Goal: Complete application form

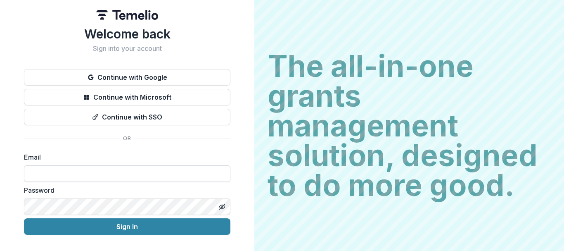
click at [112, 178] on input at bounding box center [127, 173] width 206 height 17
type input "**********"
click at [24, 218] on button "Sign In" at bounding box center [127, 226] width 206 height 17
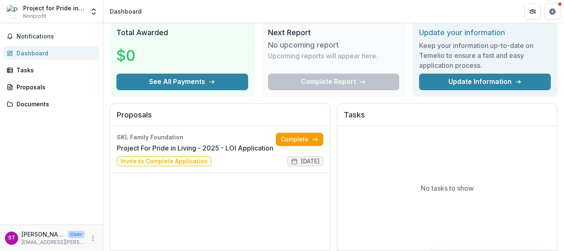
scroll to position [41, 0]
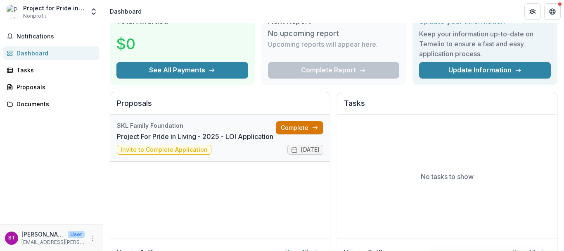
click at [296, 126] on link "Complete" at bounding box center [299, 127] width 47 height 13
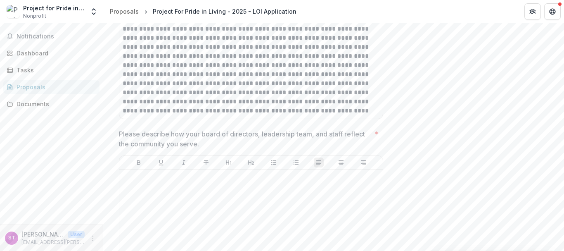
scroll to position [3632, 0]
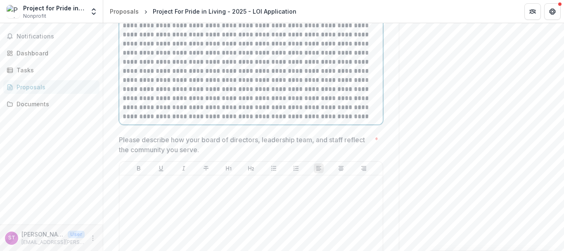
click at [296, 121] on p at bounding box center [251, 48] width 257 height 145
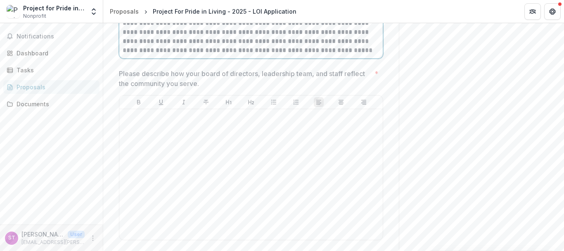
scroll to position [3756, 0]
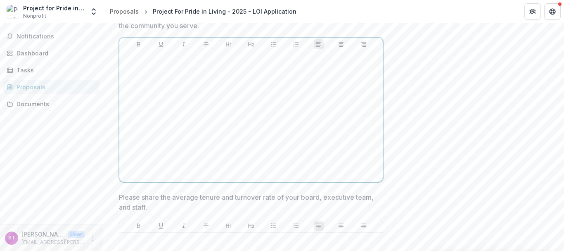
click at [278, 162] on div at bounding box center [251, 116] width 257 height 124
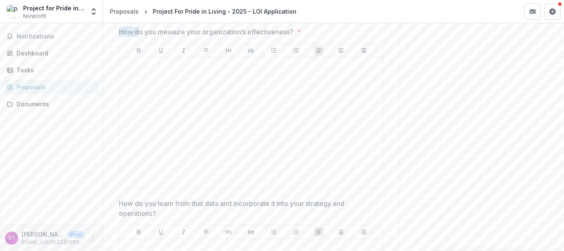
scroll to position [4136, 0]
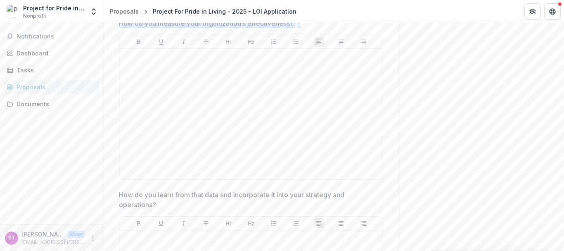
drag, startPoint x: 118, startPoint y: 92, endPoint x: 299, endPoint y: 91, distance: 181.2
click at [299, 28] on span "How do you measure your organization’s effectiveness? *" at bounding box center [248, 23] width 259 height 10
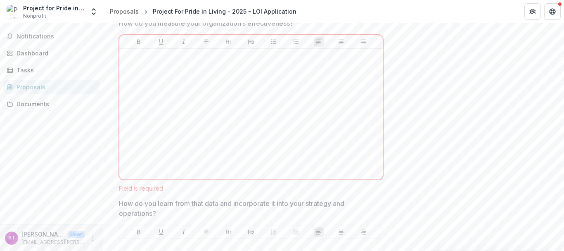
drag, startPoint x: 281, startPoint y: 91, endPoint x: 132, endPoint y: 90, distance: 149.0
click at [132, 28] on p "How do you measure your organization’s effectiveness?" at bounding box center [206, 23] width 175 height 10
drag, startPoint x: 117, startPoint y: 90, endPoint x: 295, endPoint y: 90, distance: 177.5
copy p "How do you measure your organization’s effectiveness?"
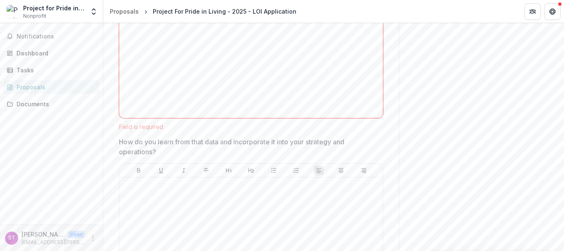
scroll to position [4301, 0]
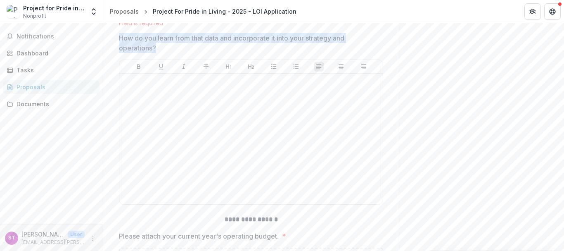
drag, startPoint x: 119, startPoint y: 107, endPoint x: 160, endPoint y: 116, distance: 41.4
click at [160, 53] on p "How do you learn from that data and incorporate it into your strategy and opera…" at bounding box center [248, 43] width 259 height 20
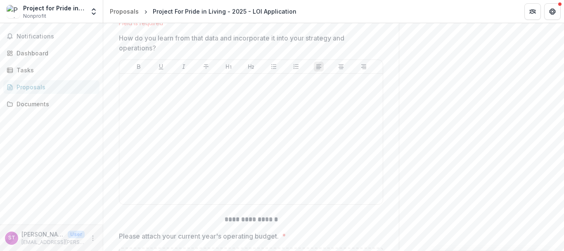
click at [169, 53] on p "How do you learn from that data and incorporate it into your strategy and opera…" at bounding box center [248, 43] width 259 height 20
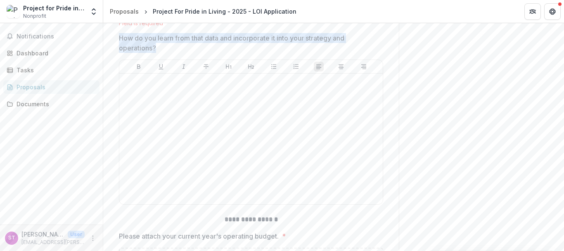
drag, startPoint x: 161, startPoint y: 116, endPoint x: 114, endPoint y: 108, distance: 47.4
copy p "How do you learn from that data and incorporate it into your strategy and opera…"
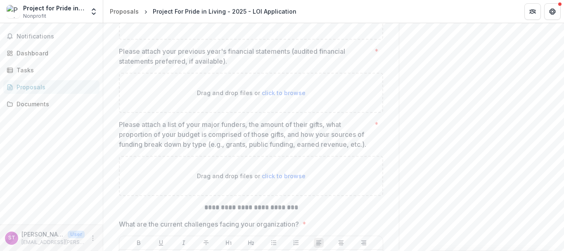
scroll to position [4508, 0]
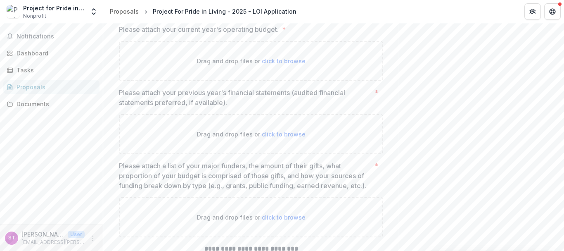
click at [226, 16] on strong "**********" at bounding box center [251, 12] width 53 height 6
drag, startPoint x: 223, startPoint y: 80, endPoint x: 283, endPoint y: 101, distance: 63.6
copy div "**********"
click at [281, 34] on label "Please attach your current year's operating budget. *" at bounding box center [248, 29] width 259 height 10
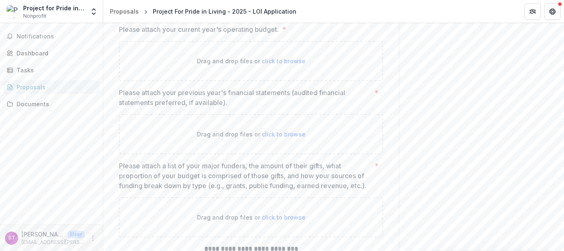
click at [239, 16] on strong "**********" at bounding box center [251, 12] width 53 height 6
click at [240, 16] on strong "**********" at bounding box center [251, 12] width 53 height 6
copy strong "**********"
click at [126, 81] on div "Drag and drop files or click to browse" at bounding box center [251, 61] width 264 height 40
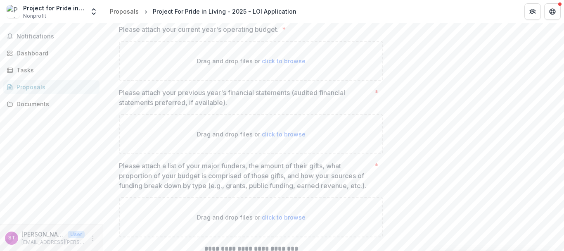
click at [284, 64] on span "click to browse" at bounding box center [284, 60] width 44 height 7
type input "**********"
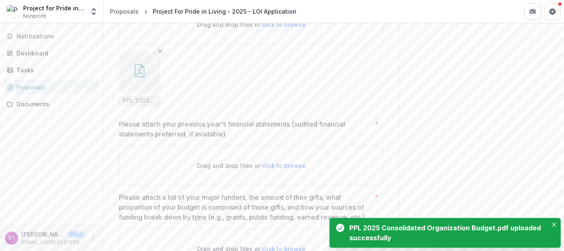
scroll to position [4590, 0]
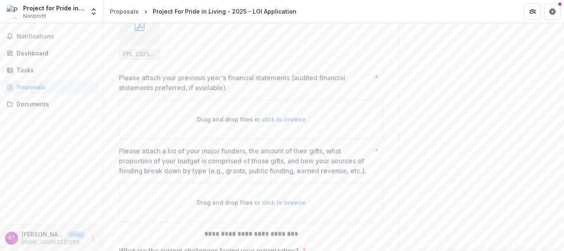
click at [270, 123] on span "click to browse" at bounding box center [284, 119] width 44 height 7
type input "**********"
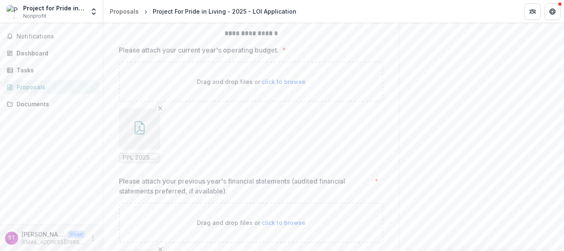
scroll to position [4467, 0]
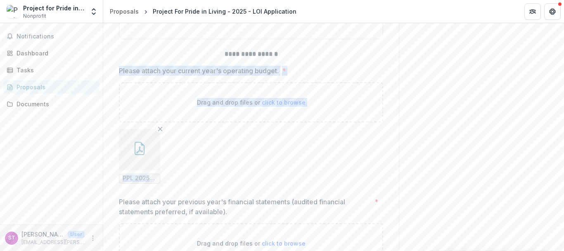
drag, startPoint x: 117, startPoint y: 141, endPoint x: 175, endPoint y: 246, distance: 119.4
click at [184, 122] on div "Drag and drop files or click to browse" at bounding box center [251, 102] width 264 height 40
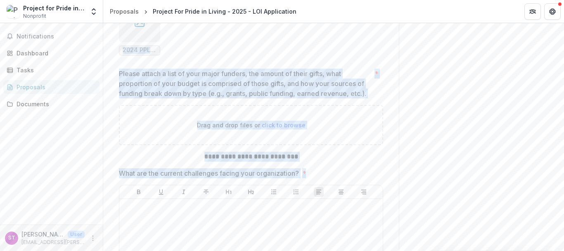
scroll to position [4746, 0]
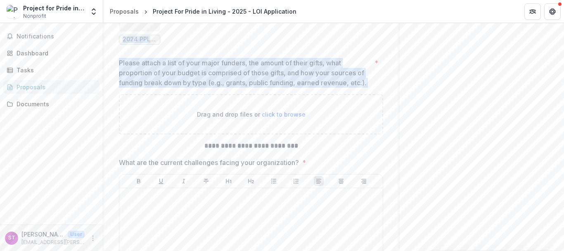
drag, startPoint x: 116, startPoint y: 140, endPoint x: 374, endPoint y: 154, distance: 259.1
copy div "Please attach your current year's operating budget. * Drag and drop files or cl…"
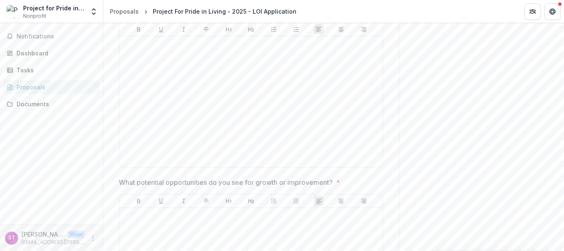
scroll to position [4911, 0]
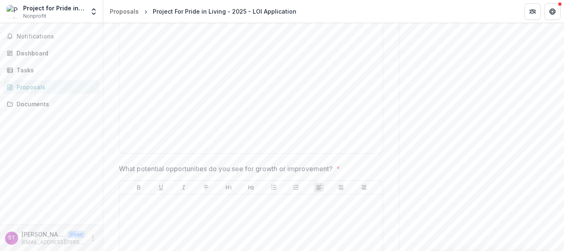
drag, startPoint x: 203, startPoint y: 50, endPoint x: 299, endPoint y: 52, distance: 96.2
copy strong "**********"
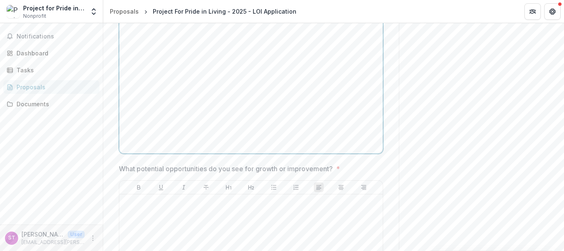
drag, startPoint x: 240, startPoint y: 112, endPoint x: 232, endPoint y: 111, distance: 8.3
click at [240, 112] on div at bounding box center [251, 88] width 257 height 124
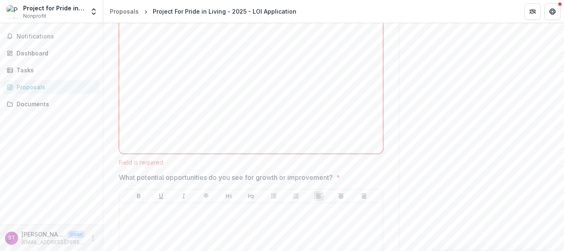
drag, startPoint x: 118, startPoint y: 66, endPoint x: 305, endPoint y: 66, distance: 186.6
drag, startPoint x: 283, startPoint y: 66, endPoint x: 200, endPoint y: 58, distance: 83.3
drag, startPoint x: 125, startPoint y: 65, endPoint x: 321, endPoint y: 68, distance: 195.3
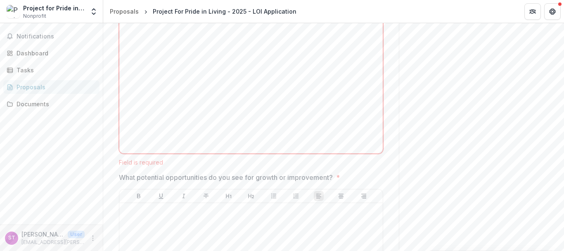
copy span "What are the current challenges facing your organization? *"
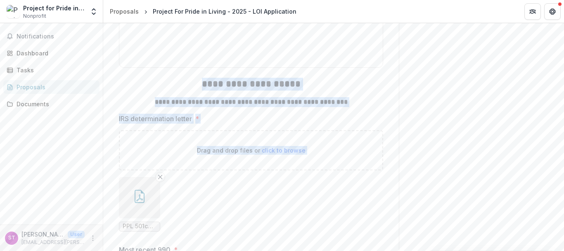
scroll to position [5359, 0]
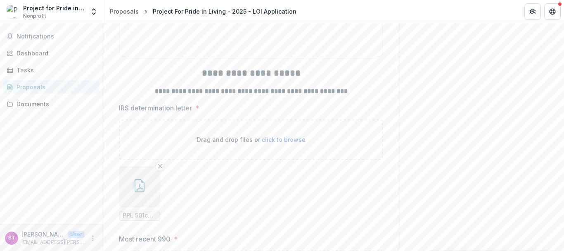
drag, startPoint x: 120, startPoint y: 43, endPoint x: 181, endPoint y: 148, distance: 121.7
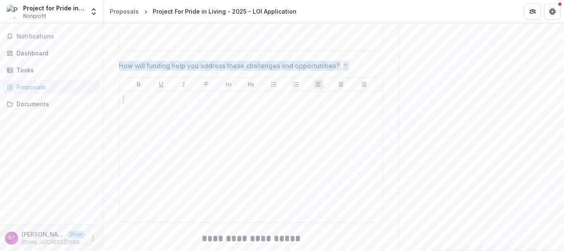
scroll to position [5153, 0]
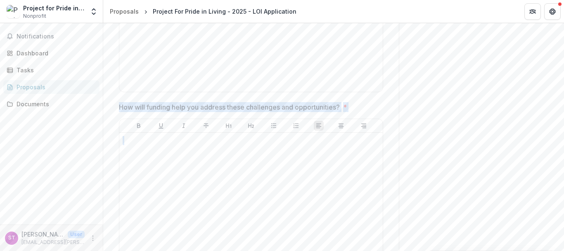
copy div "What potential opportunities do you see for growth or improvement? * How will f…"
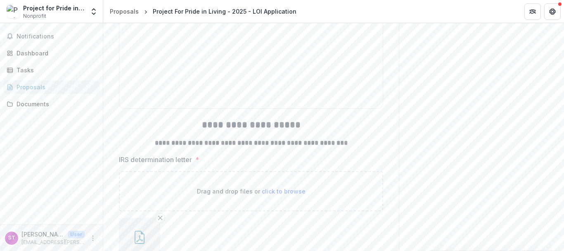
scroll to position [5318, 0]
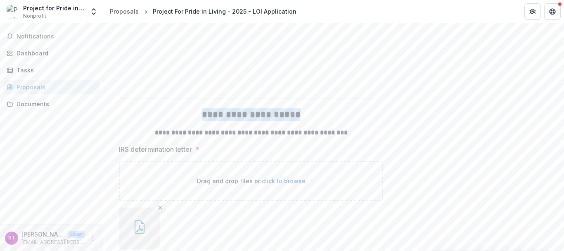
drag, startPoint x: 302, startPoint y: 185, endPoint x: 195, endPoint y: 186, distance: 106.9
click at [195, 121] on h2 "**********" at bounding box center [251, 114] width 264 height 13
copy h2 "**********"
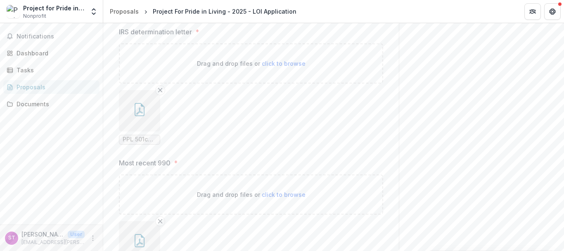
scroll to position [5441, 0]
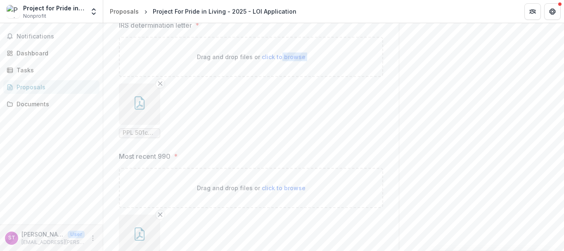
drag, startPoint x: 279, startPoint y: 124, endPoint x: 286, endPoint y: 183, distance: 59.4
click at [286, 144] on div "Drag and drop files or click to browse PPL 501c3 Letter of Tax Exempt Status CU…" at bounding box center [251, 91] width 264 height 108
click at [285, 138] on ul "PPL 501c3 Letter of Tax Exempt Status CURRENT compressed.pdf" at bounding box center [251, 110] width 264 height 54
drag, startPoint x: 115, startPoint y: 95, endPoint x: 146, endPoint y: 128, distance: 45.8
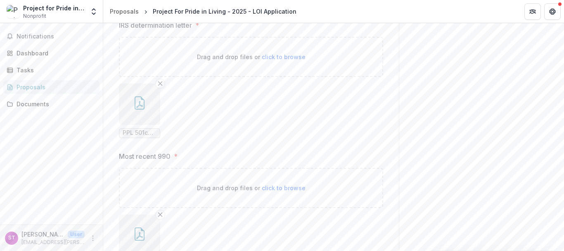
click at [236, 138] on ul "PPL 501c3 Letter of Tax Exempt Status CURRENT compressed.pdf" at bounding box center [251, 110] width 264 height 54
drag, startPoint x: 155, startPoint y: 78, endPoint x: 185, endPoint y: 214, distance: 139.9
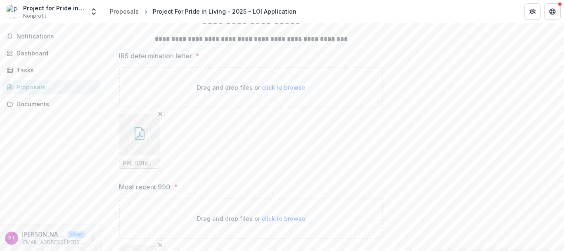
scroll to position [5400, 0]
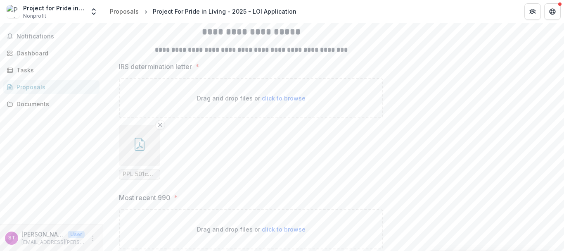
click at [182, 71] on p "IRS determination letter" at bounding box center [155, 67] width 73 height 10
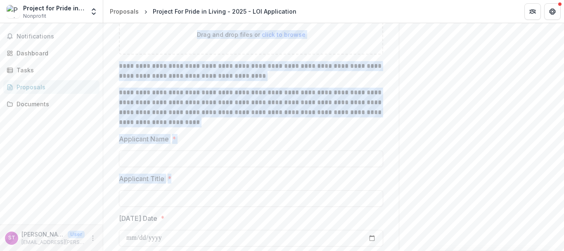
scroll to position [6099, 0]
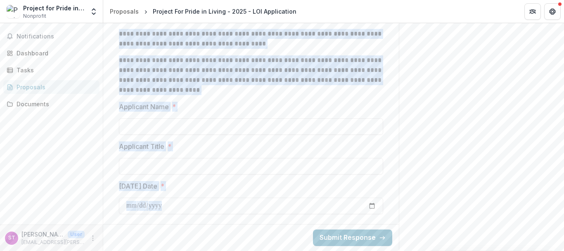
drag, startPoint x: 159, startPoint y: 123, endPoint x: 239, endPoint y: 237, distance: 139.0
copy div "**********"
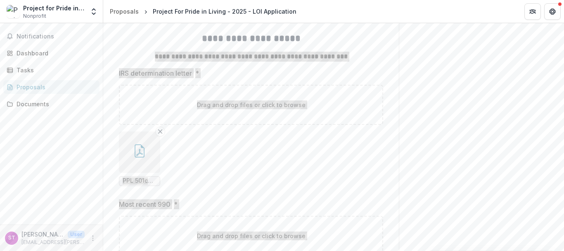
scroll to position [5397, 0]
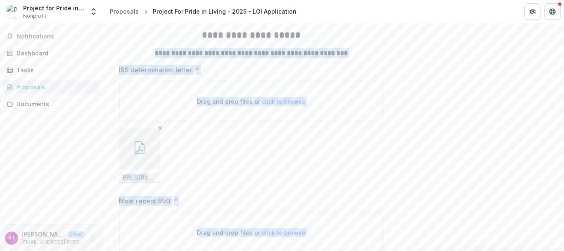
drag, startPoint x: 225, startPoint y: 135, endPoint x: 176, endPoint y: 129, distance: 49.0
click at [225, 75] on label "IRS determination letter *" at bounding box center [248, 70] width 259 height 10
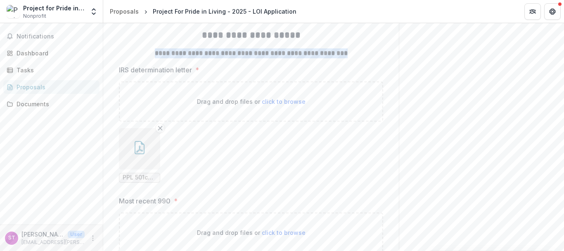
drag, startPoint x: 155, startPoint y: 122, endPoint x: 390, endPoint y: 121, distance: 235.3
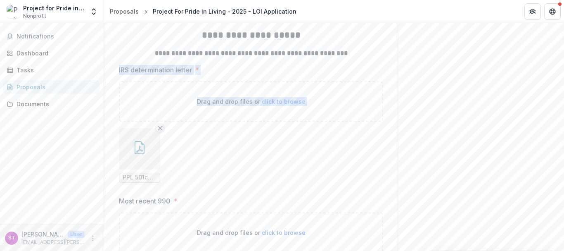
drag, startPoint x: 118, startPoint y: 137, endPoint x: 155, endPoint y: 194, distance: 67.9
click at [156, 189] on div "IRS determination letter * Drag and drop files or click to browse PPL 501c3 Let…" at bounding box center [251, 127] width 264 height 124
click at [184, 121] on div "Drag and drop files or click to browse" at bounding box center [251, 101] width 264 height 40
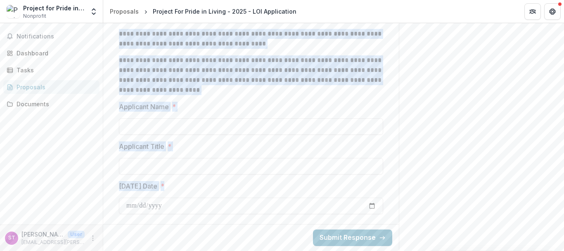
scroll to position [6099, 0]
drag, startPoint x: 115, startPoint y: 142, endPoint x: 179, endPoint y: 253, distance: 128.7
click at [179, 250] on html "**********" at bounding box center [282, 125] width 564 height 251
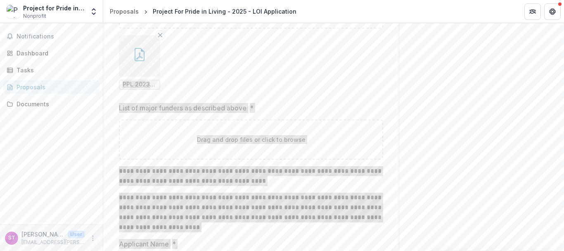
scroll to position [5645, 0]
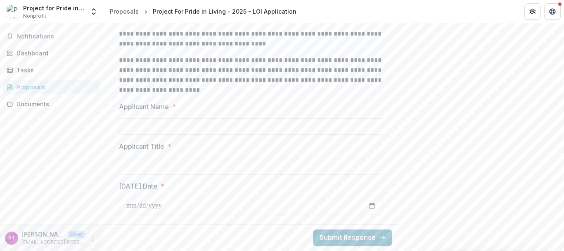
scroll to position [6099, 0]
click at [92, 239] on icon "More" at bounding box center [93, 237] width 7 height 7
click at [118, 234] on button "Logout" at bounding box center [147, 234] width 88 height 14
